Goal: Task Accomplishment & Management: Use online tool/utility

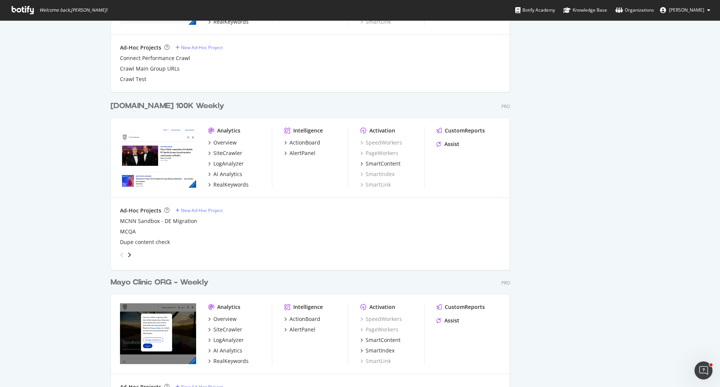
scroll to position [744, 0]
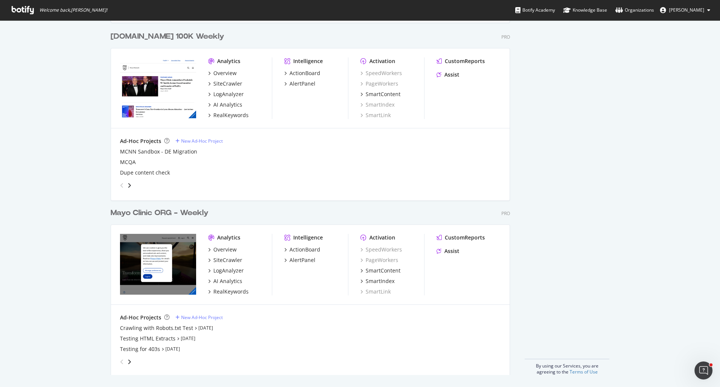
click at [181, 214] on div "Mayo Clinic ORG - Weekly" at bounding box center [160, 212] width 98 height 11
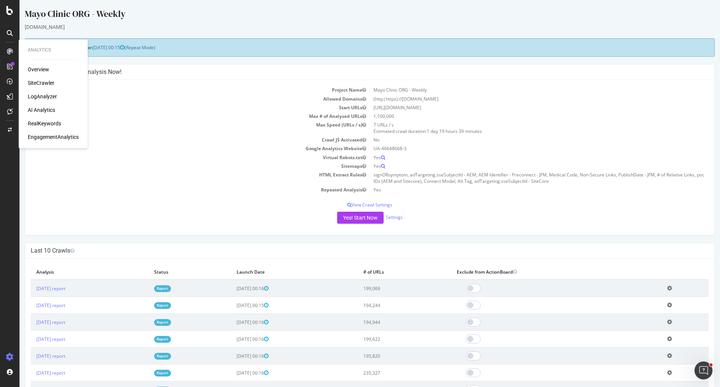
click at [50, 84] on div "SiteCrawler" at bounding box center [41, 82] width 27 height 7
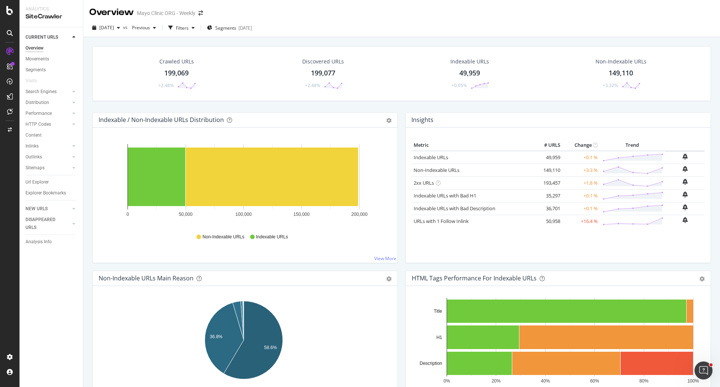
click at [176, 67] on div "Crawled URLs 199,069 +2.48%" at bounding box center [176, 73] width 54 height 39
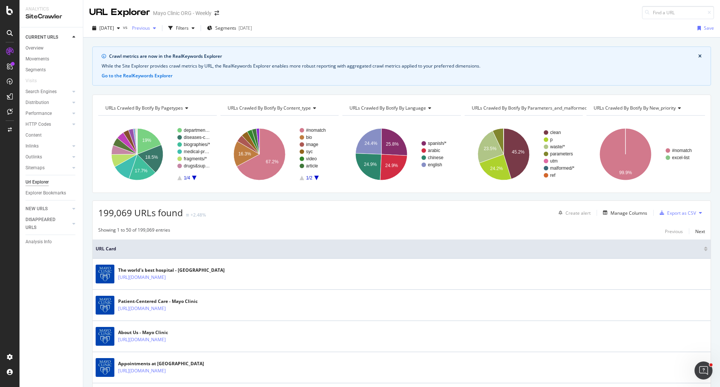
click at [150, 30] on span "Previous" at bounding box center [139, 28] width 21 height 6
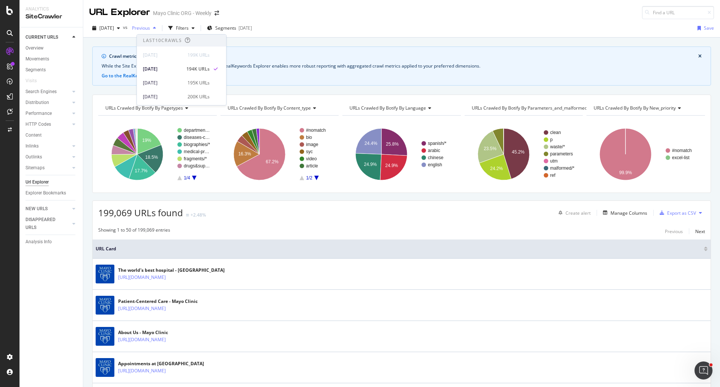
click at [150, 30] on span "Previous" at bounding box center [139, 28] width 21 height 6
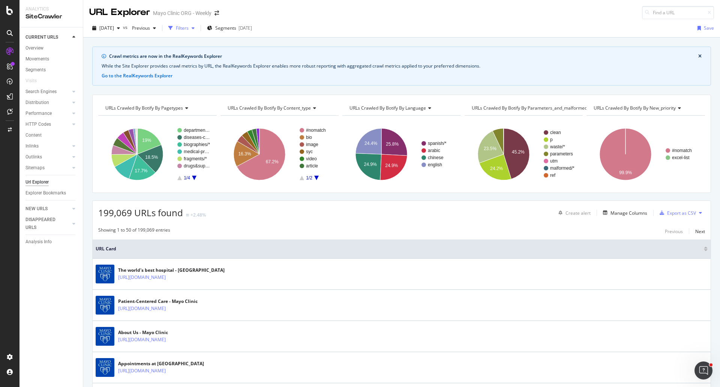
click at [189, 29] on div "Filters" at bounding box center [182, 28] width 13 height 6
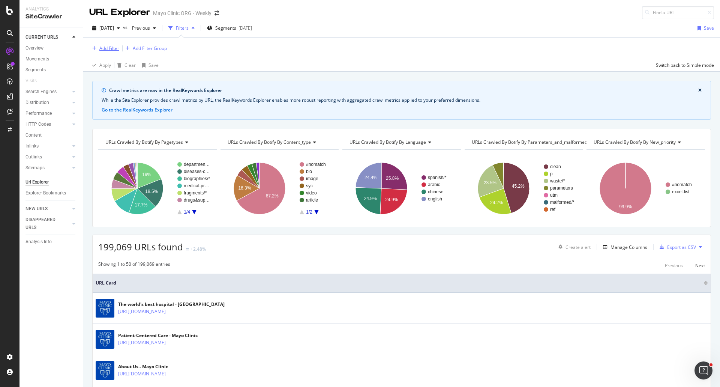
click at [101, 46] on div "Add Filter" at bounding box center [109, 48] width 20 height 6
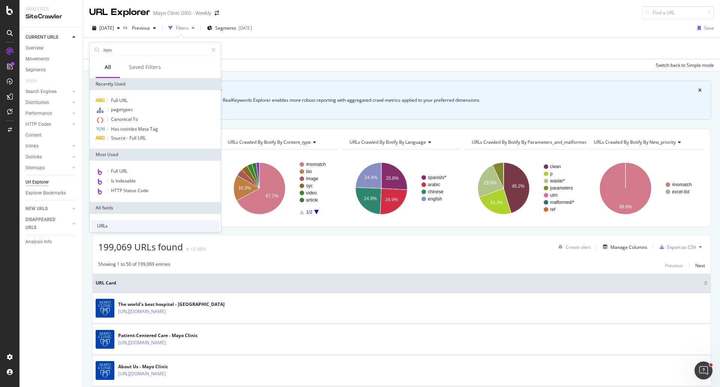
type input "html"
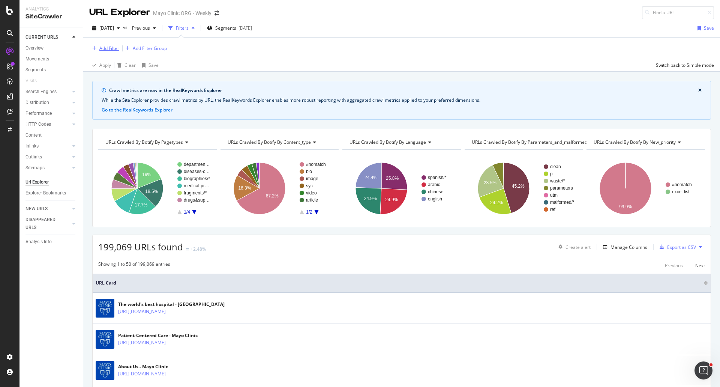
click at [108, 48] on div "Add Filter" at bounding box center [109, 48] width 20 height 6
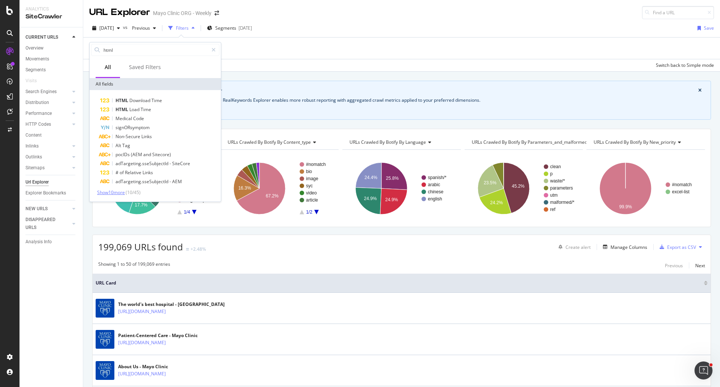
click at [114, 192] on span "Show 10 more" at bounding box center [111, 192] width 28 height 6
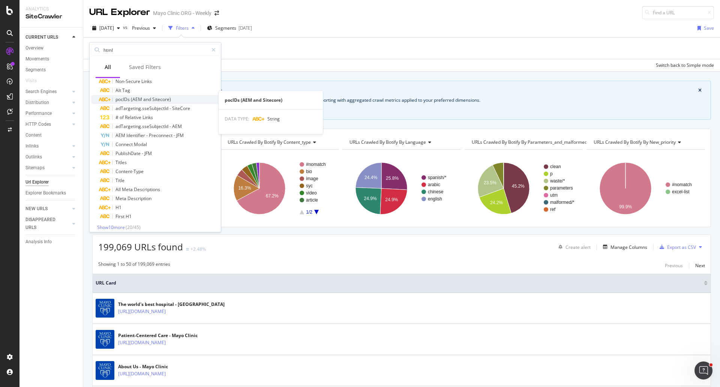
scroll to position [60, 0]
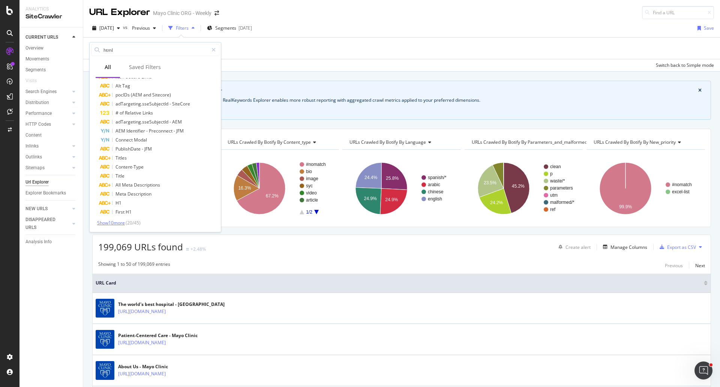
click at [108, 225] on span "Show 10 more" at bounding box center [111, 222] width 28 height 6
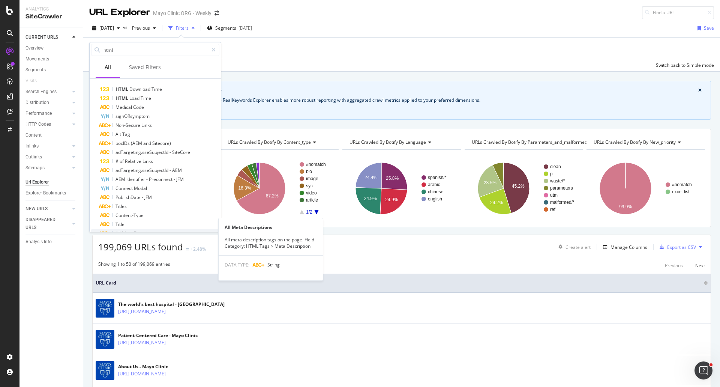
scroll to position [0, 0]
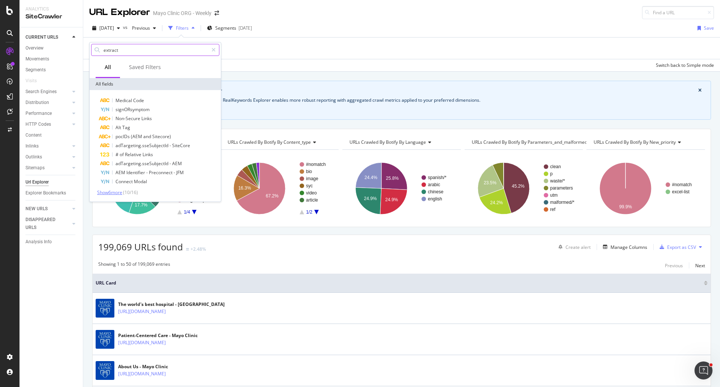
type input "extract"
click at [104, 191] on span "Show 6 more" at bounding box center [109, 192] width 25 height 6
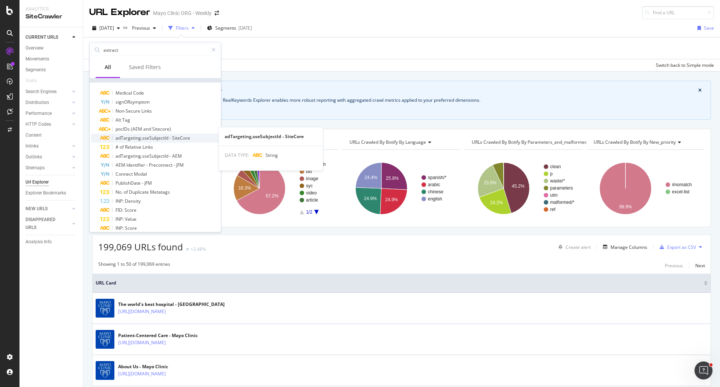
scroll to position [14, 0]
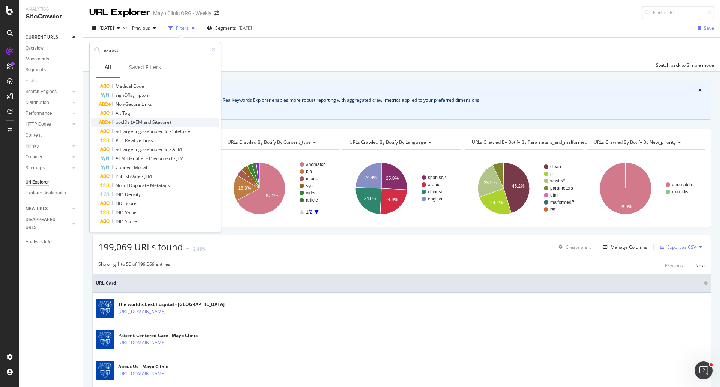
click at [153, 121] on span "Sitecore)" at bounding box center [161, 122] width 19 height 6
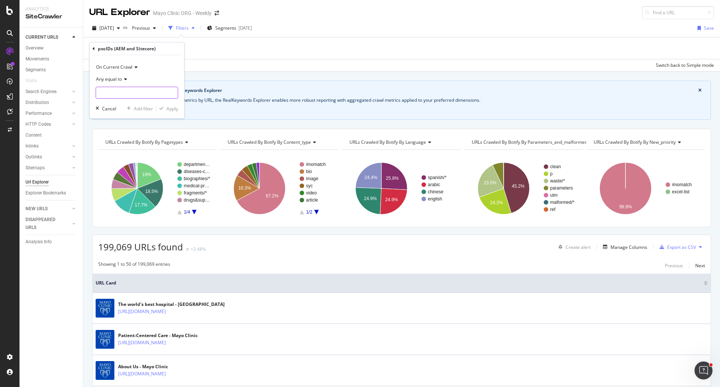
click at [115, 90] on input "text" at bounding box center [137, 93] width 82 height 12
click at [119, 79] on span "Any equal to" at bounding box center [109, 79] width 26 height 6
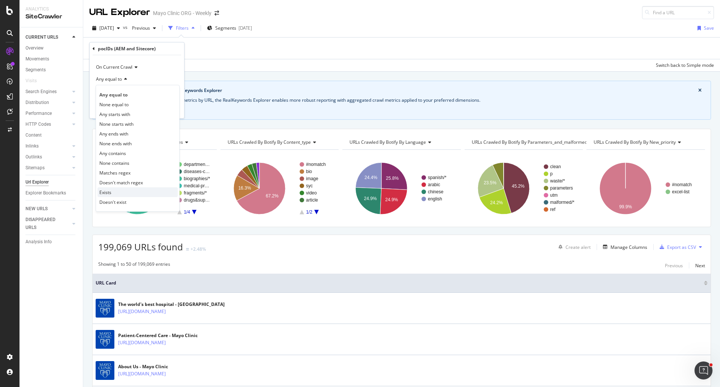
click at [109, 191] on span "Exists" at bounding box center [105, 192] width 12 height 6
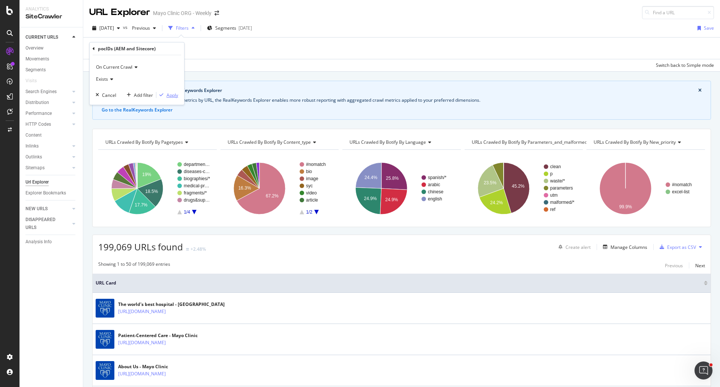
click at [169, 96] on div "Apply" at bounding box center [172, 95] width 12 height 6
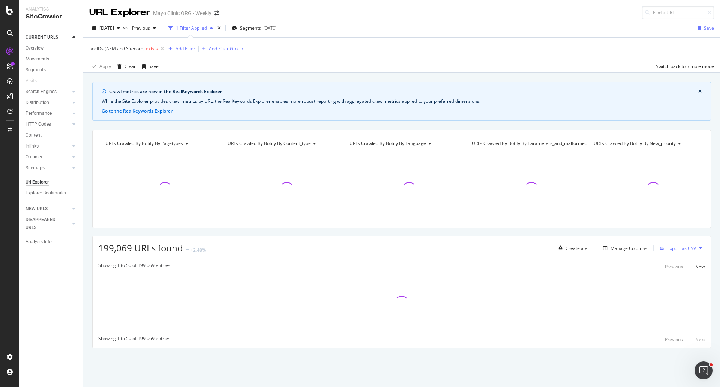
click at [184, 49] on div "Add Filter" at bounding box center [185, 48] width 20 height 6
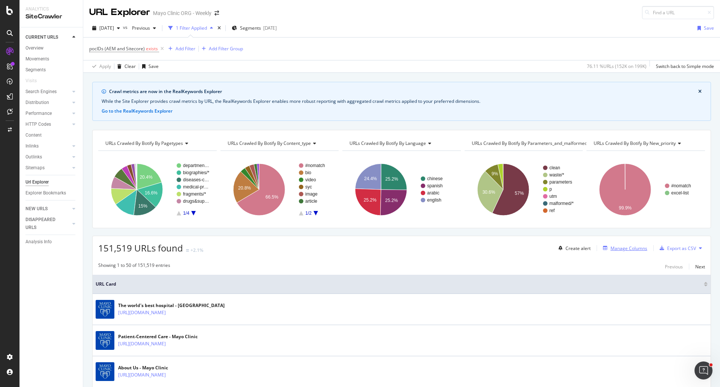
click at [627, 247] on div "Manage Columns" at bounding box center [628, 248] width 37 height 6
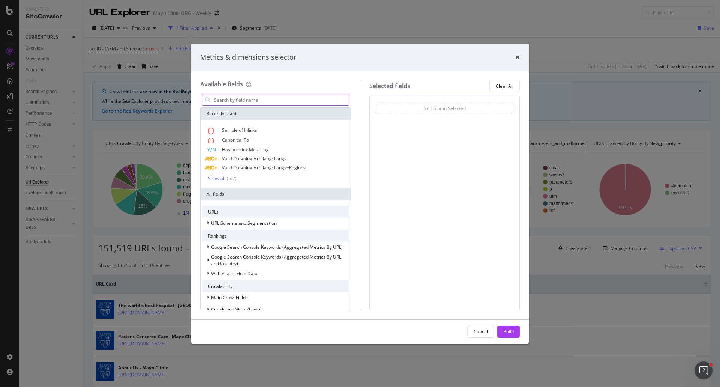
click at [274, 102] on input "modal" at bounding box center [281, 99] width 136 height 11
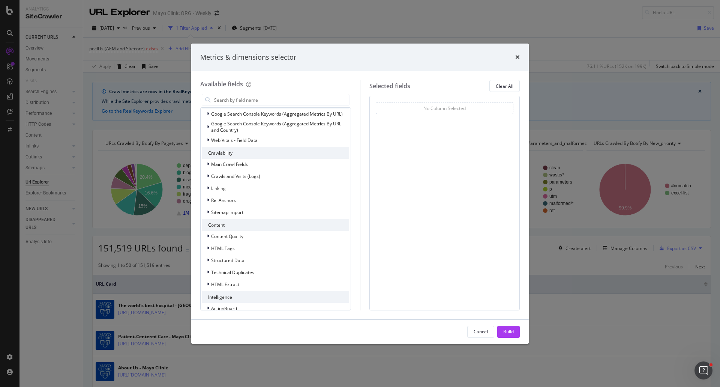
scroll to position [142, 0]
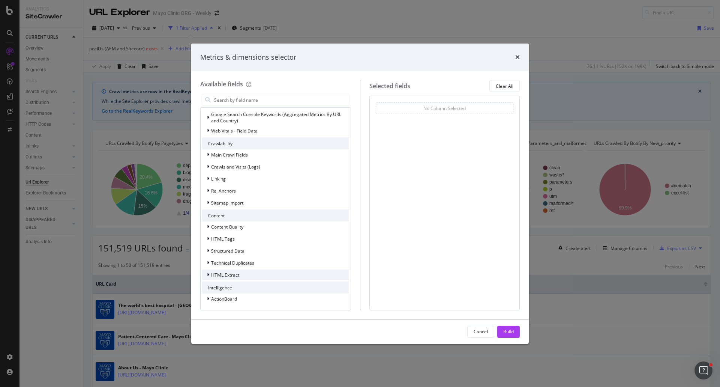
click at [225, 275] on span "HTML Extract" at bounding box center [225, 274] width 28 height 6
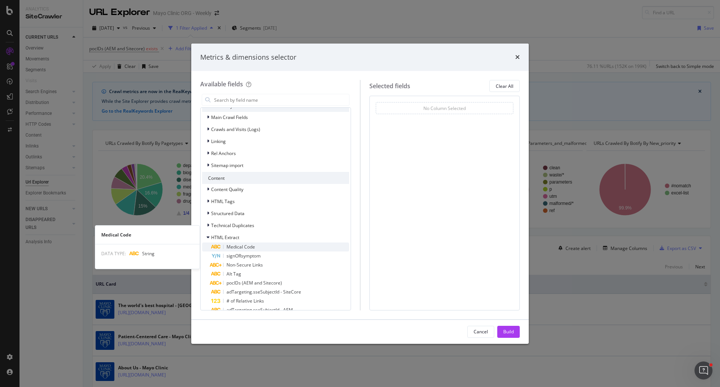
scroll to position [217, 0]
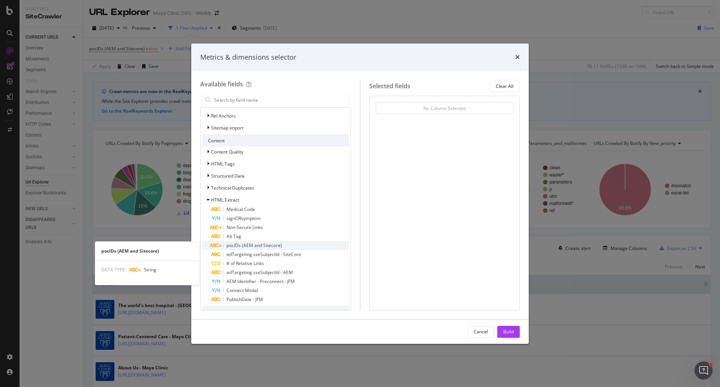
click at [246, 242] on span "pocIDs (AEM and Sitecore)" at bounding box center [253, 245] width 55 height 6
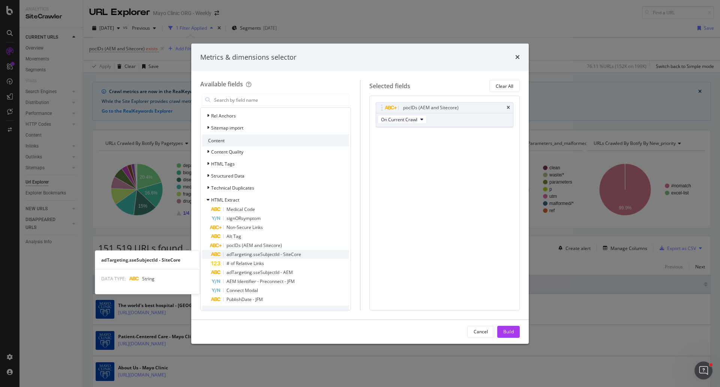
click at [246, 255] on span "adTargeting.sseSubjectId - SiteCore" at bounding box center [263, 254] width 75 height 6
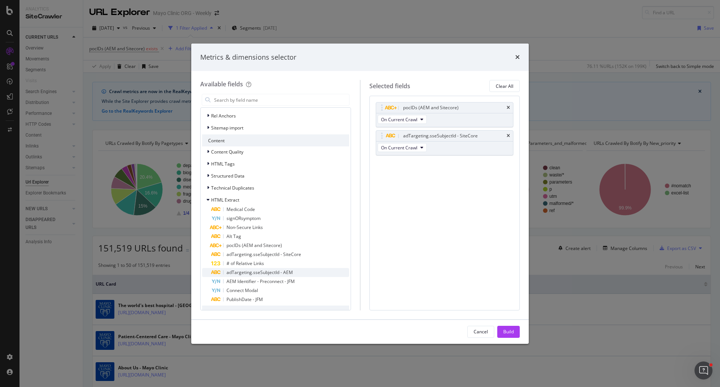
click at [244, 271] on span "adTargeting.sseSubjectId - AEM" at bounding box center [259, 272] width 66 height 6
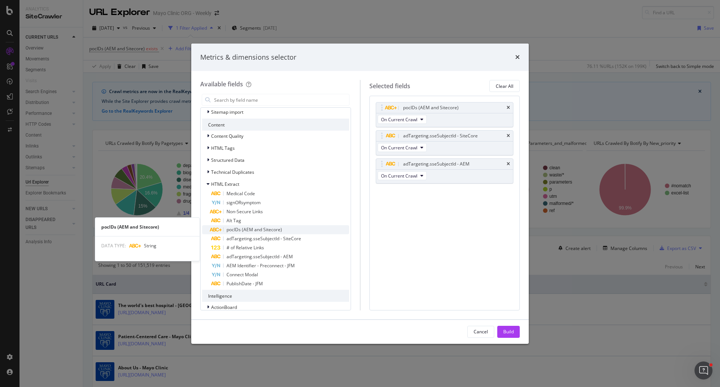
scroll to position [241, 0]
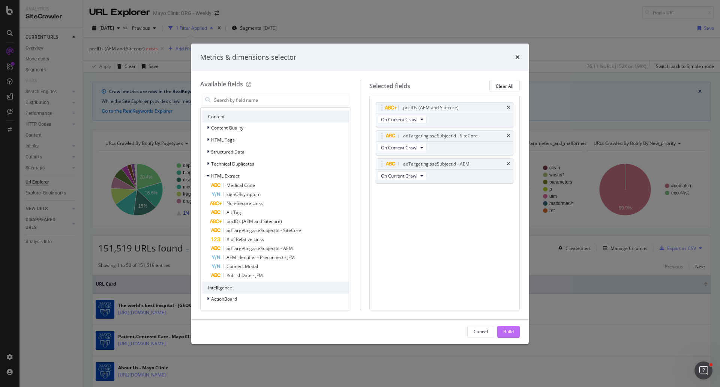
click at [510, 330] on div "Build" at bounding box center [508, 331] width 10 height 6
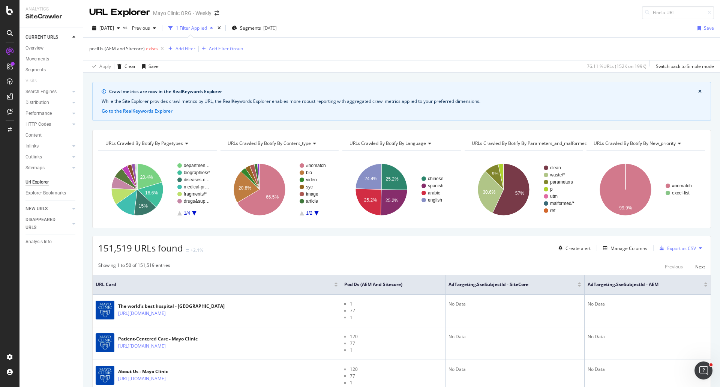
click at [106, 48] on span "pocIDs (AEM and Sitecore)" at bounding box center [116, 48] width 55 height 6
click at [106, 78] on span "Exists" at bounding box center [102, 78] width 12 height 6
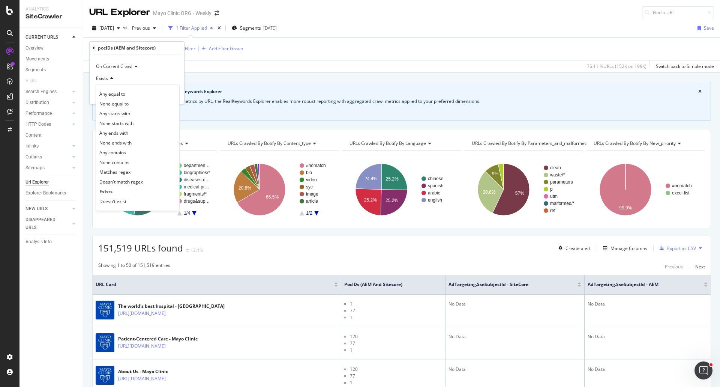
click at [106, 78] on span "Exists" at bounding box center [102, 78] width 12 height 6
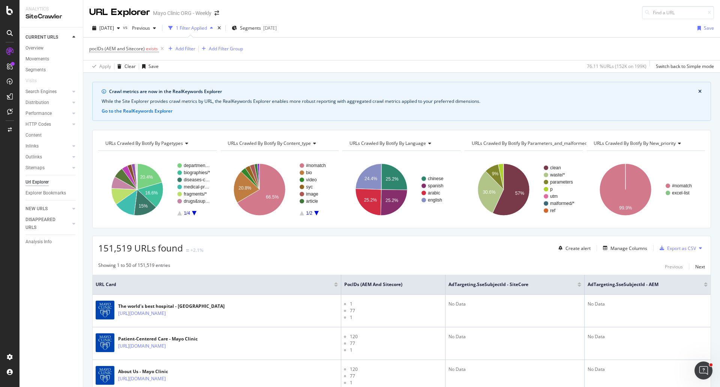
click at [182, 49] on div "Add Filter" at bounding box center [185, 48] width 20 height 6
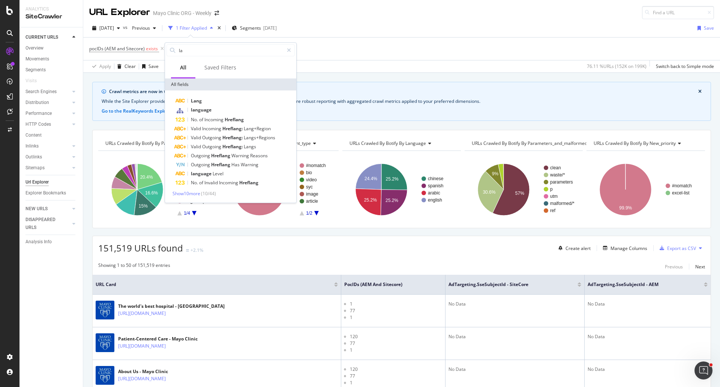
type input "l"
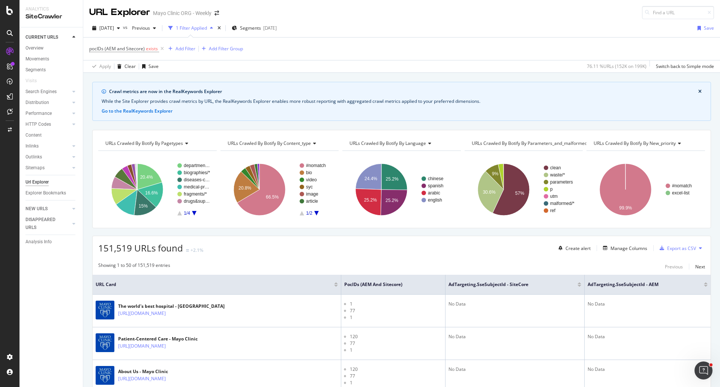
click at [340, 48] on div "pocIDs (AEM and Sitecore) exists Add Filter Add Filter Group" at bounding box center [401, 48] width 625 height 22
click at [274, 27] on div "Segments [DATE]" at bounding box center [254, 28] width 45 height 6
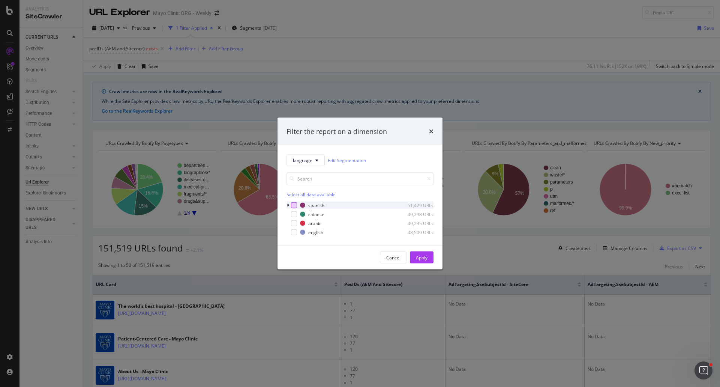
click at [295, 206] on div "modal" at bounding box center [294, 205] width 6 height 6
click at [292, 234] on div "modal" at bounding box center [294, 232] width 6 height 6
click at [420, 256] on div "Apply" at bounding box center [422, 257] width 12 height 6
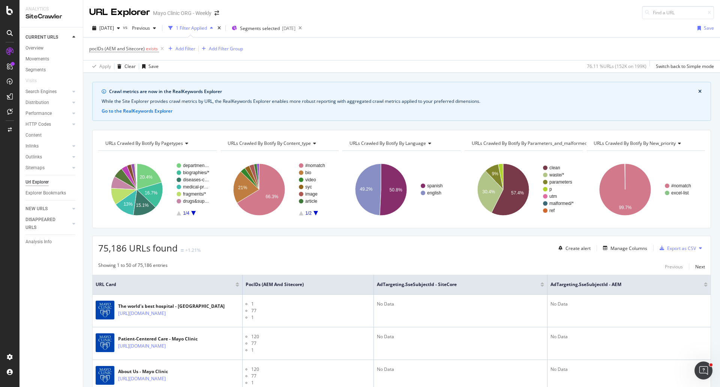
click at [463, 39] on div "pocIDs (AEM and Sitecore) exists Add Filter Add Filter Group" at bounding box center [401, 48] width 625 height 22
click at [227, 48] on div "Add Filter Group" at bounding box center [226, 48] width 34 height 6
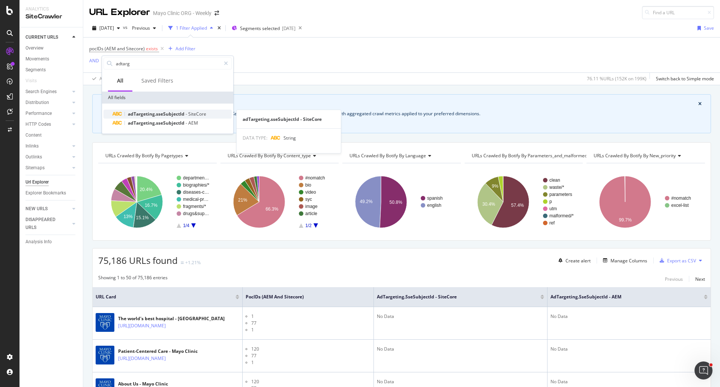
type input "adtarg"
click at [145, 112] on span "adTargeting.sseSubjectId" at bounding box center [157, 114] width 58 height 6
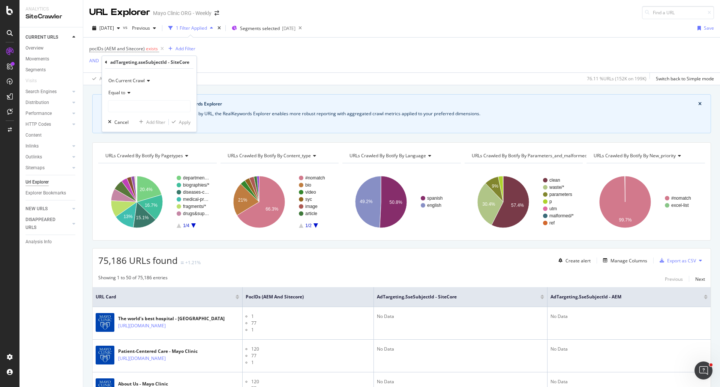
click at [127, 93] on icon at bounding box center [127, 92] width 5 height 4
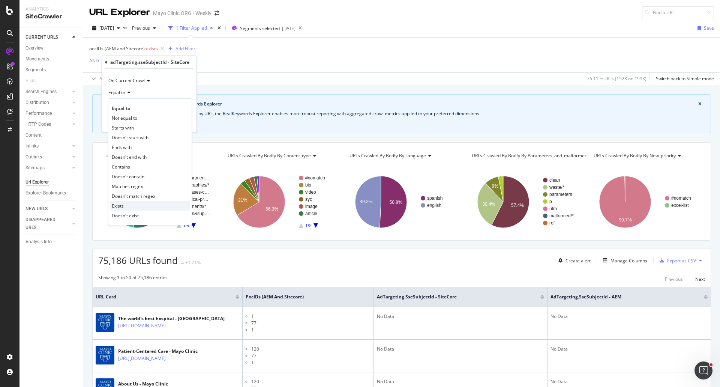
click at [122, 207] on span "Exists" at bounding box center [118, 205] width 12 height 6
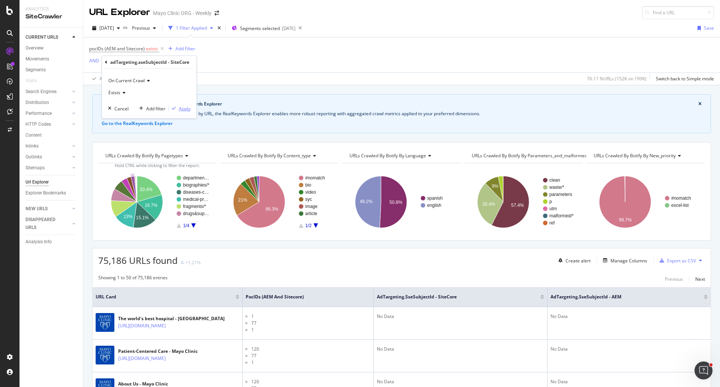
click at [183, 109] on div "Apply" at bounding box center [185, 108] width 12 height 6
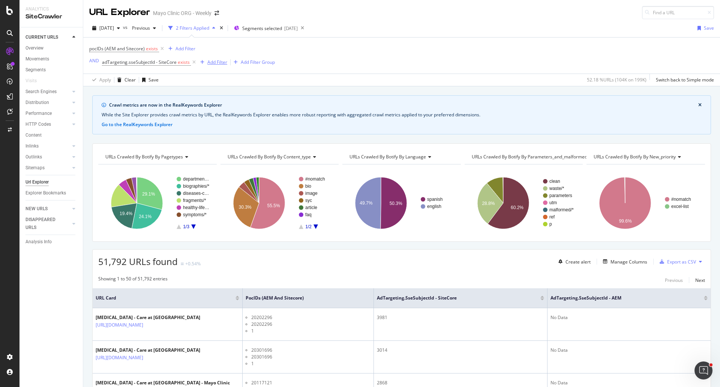
click at [223, 63] on div "Add Filter" at bounding box center [217, 62] width 20 height 6
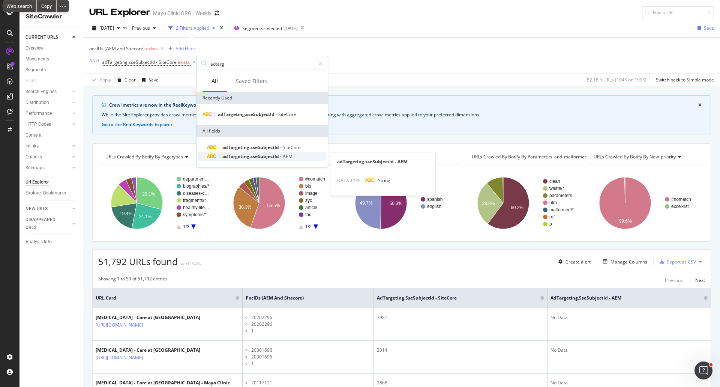
click at [238, 158] on span "adTargeting.sseSubjectId" at bounding box center [251, 156] width 58 height 6
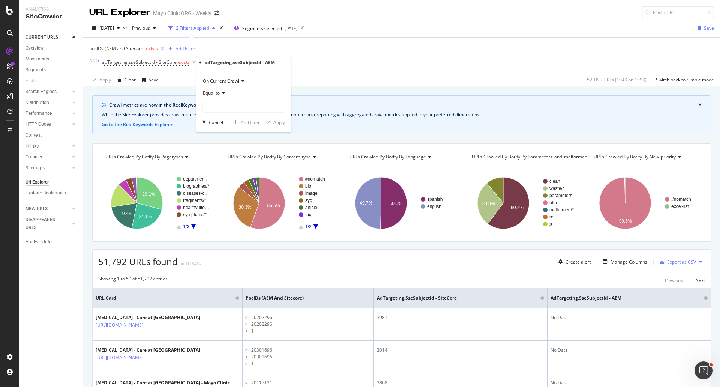
click at [219, 94] on span "Equal to" at bounding box center [211, 93] width 17 height 6
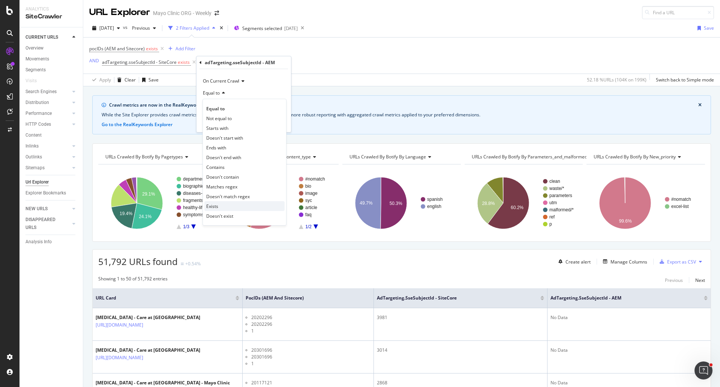
click at [216, 206] on span "Exists" at bounding box center [212, 206] width 12 height 6
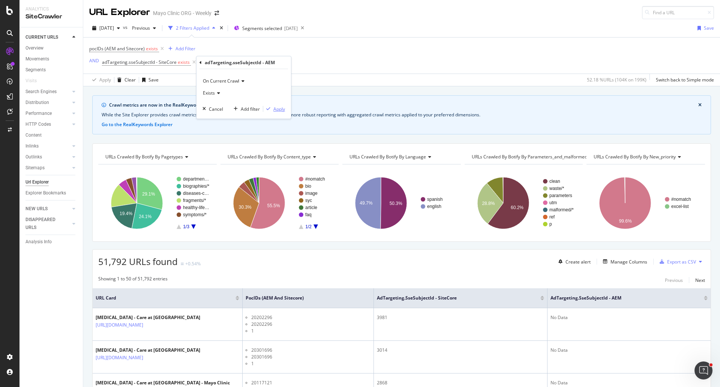
click at [277, 109] on div "Apply" at bounding box center [279, 109] width 12 height 6
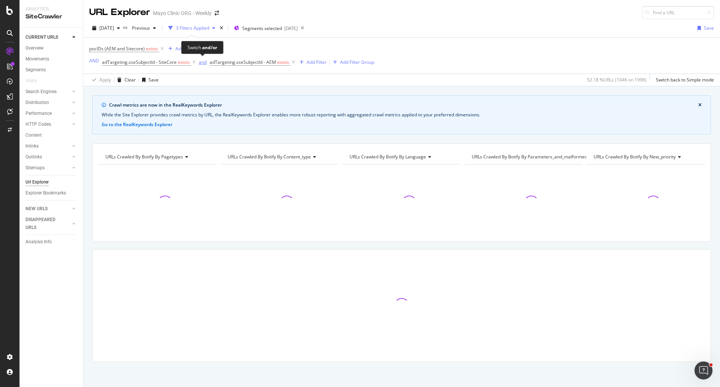
click at [200, 62] on div "and" at bounding box center [203, 62] width 8 height 6
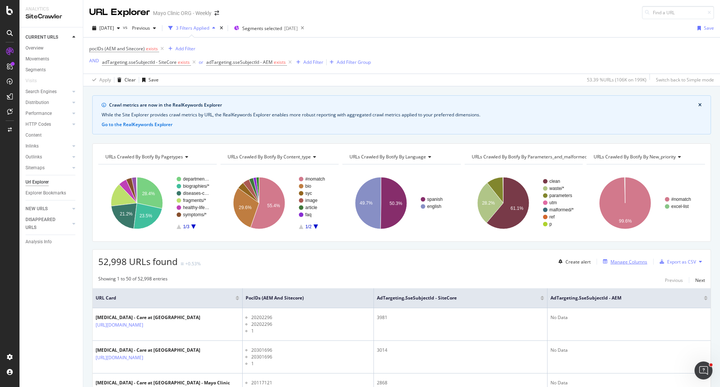
click at [634, 261] on div "Manage Columns" at bounding box center [628, 261] width 37 height 6
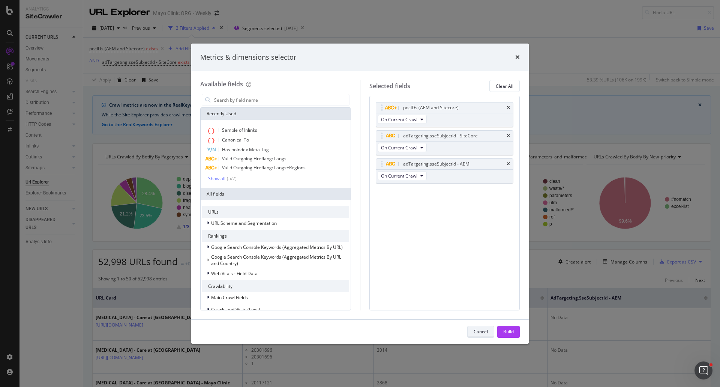
click at [479, 333] on div "Cancel" at bounding box center [481, 331] width 14 height 6
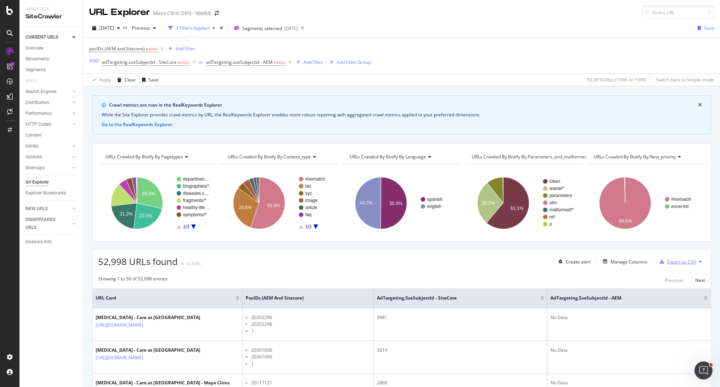
click at [669, 260] on div "Export as CSV" at bounding box center [681, 261] width 29 height 6
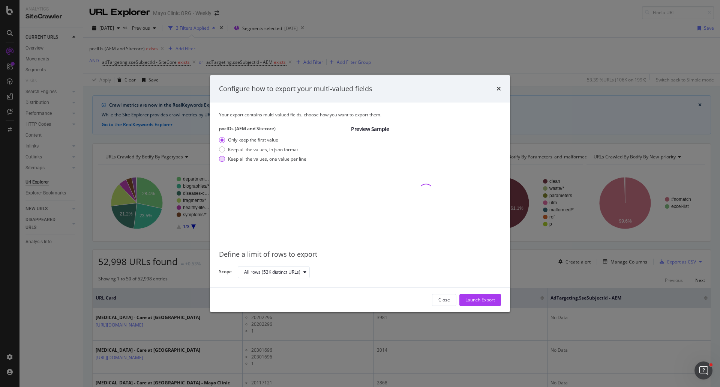
click at [229, 160] on div "Keep all the values, one value per line" at bounding box center [267, 159] width 78 height 6
click at [481, 300] on div "Launch Export" at bounding box center [480, 300] width 30 height 6
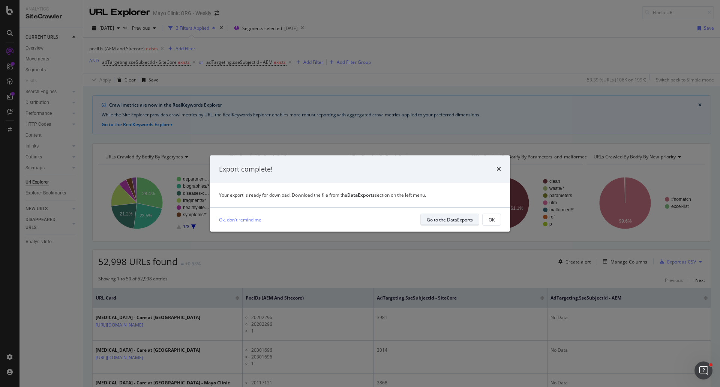
click at [455, 218] on div "Go to the DataExports" at bounding box center [450, 219] width 46 height 6
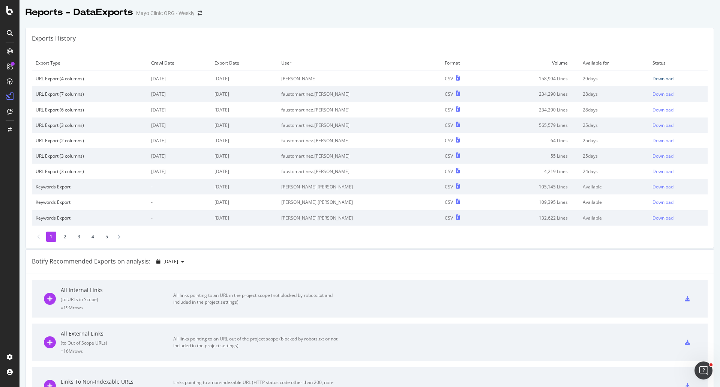
click at [652, 78] on div "Download" at bounding box center [662, 78] width 21 height 6
